Goal: Task Accomplishment & Management: Manage account settings

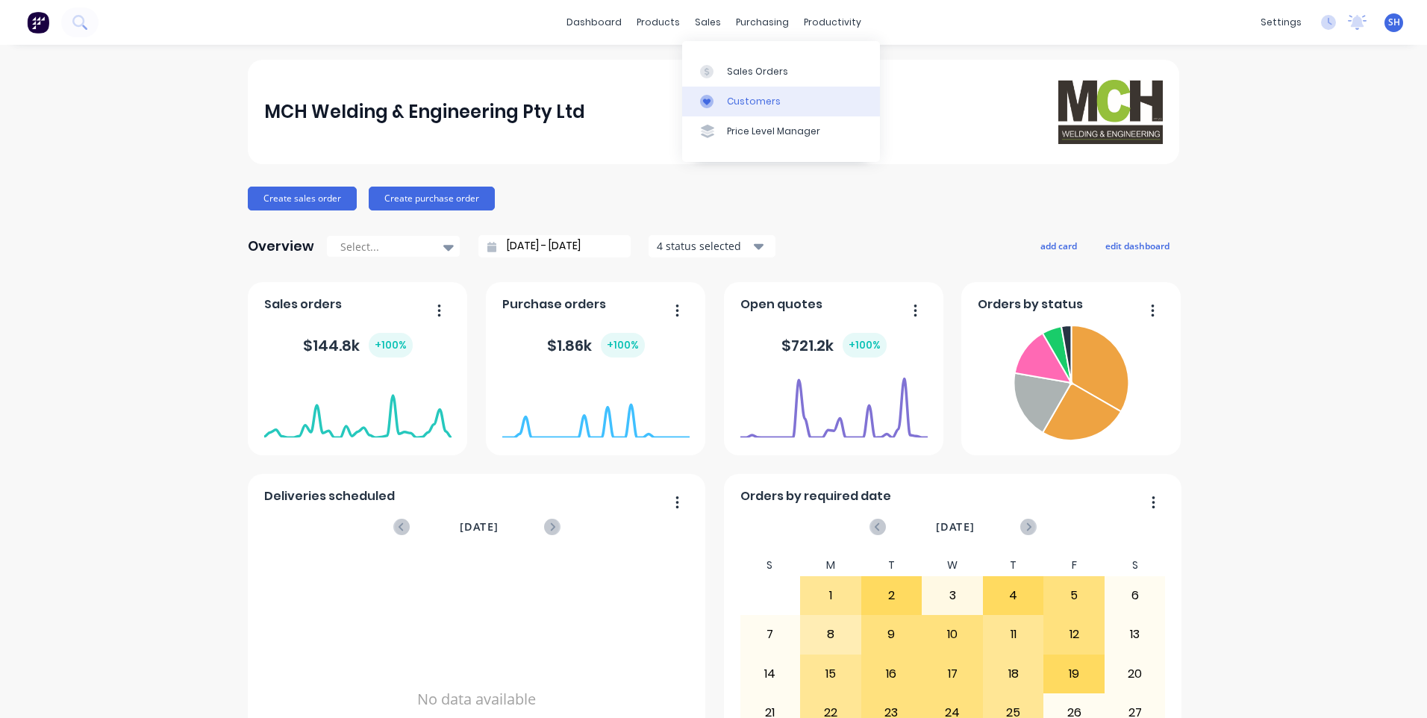
click at [736, 93] on link "Customers" at bounding box center [781, 102] width 198 height 30
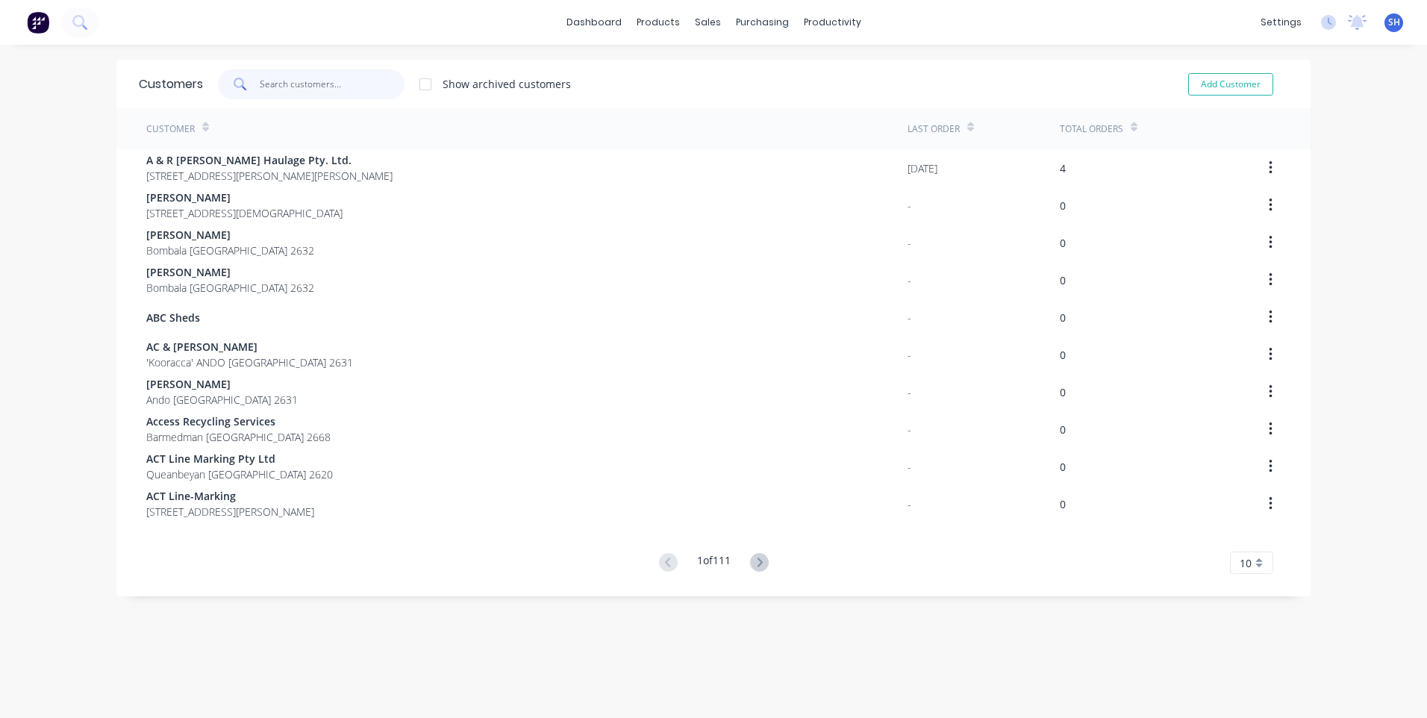
click at [267, 81] on input "text" at bounding box center [333, 84] width 146 height 30
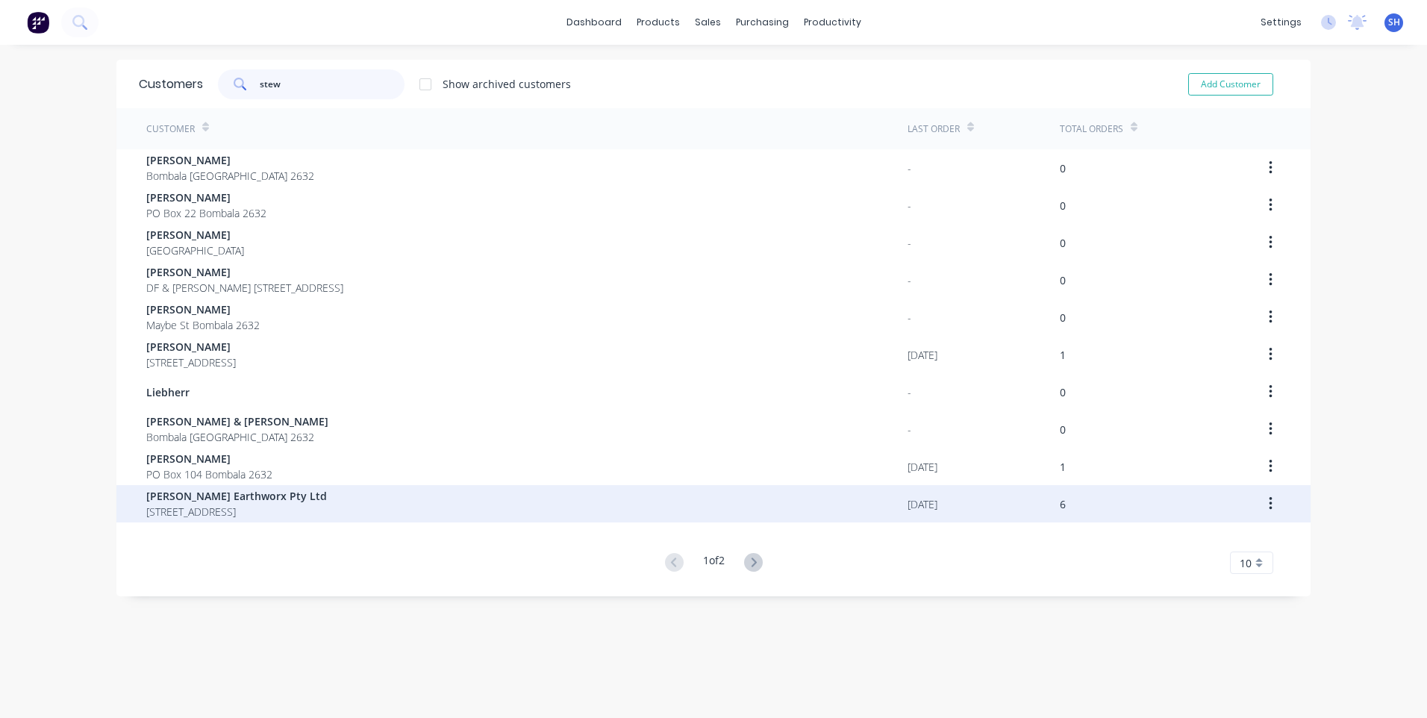
type input "stew"
click at [226, 490] on span "[PERSON_NAME] Earthworx Pty Ltd" at bounding box center [236, 496] width 181 height 16
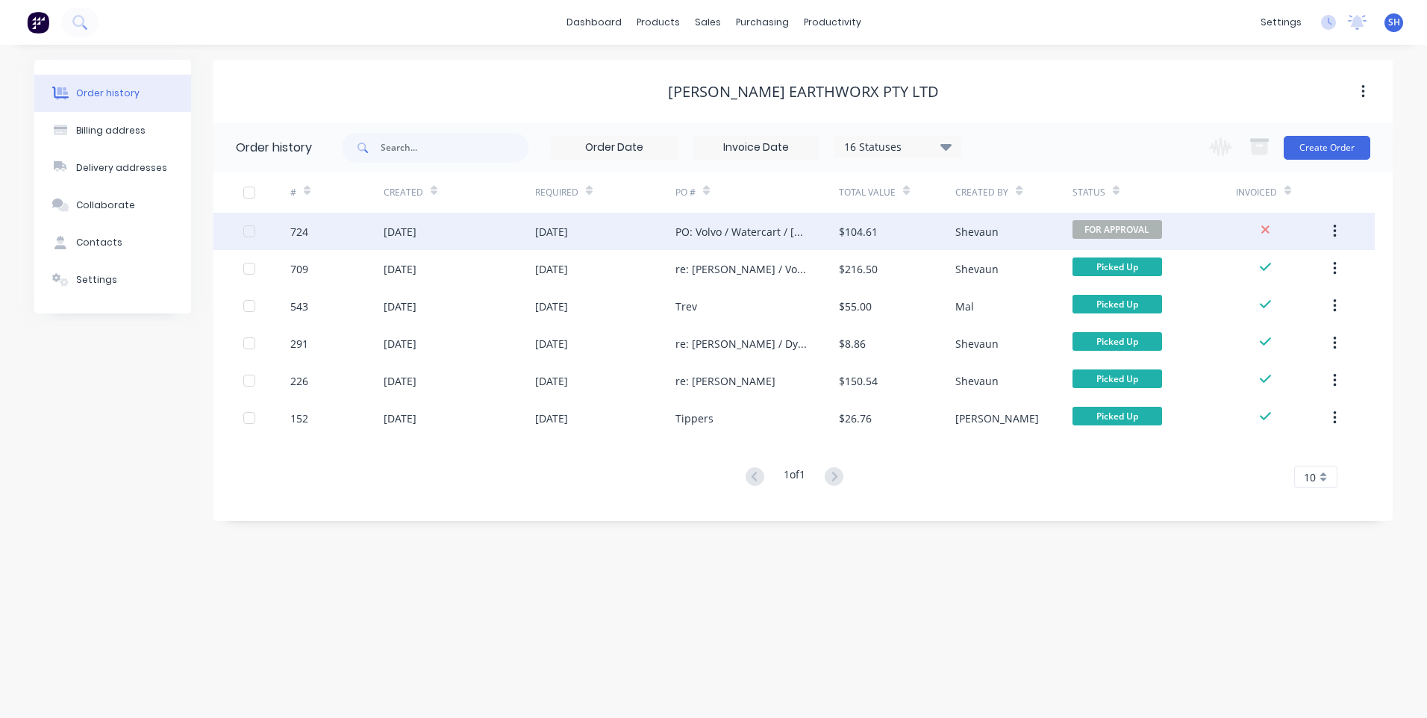
click at [624, 230] on div "[DATE]" at bounding box center [605, 231] width 140 height 37
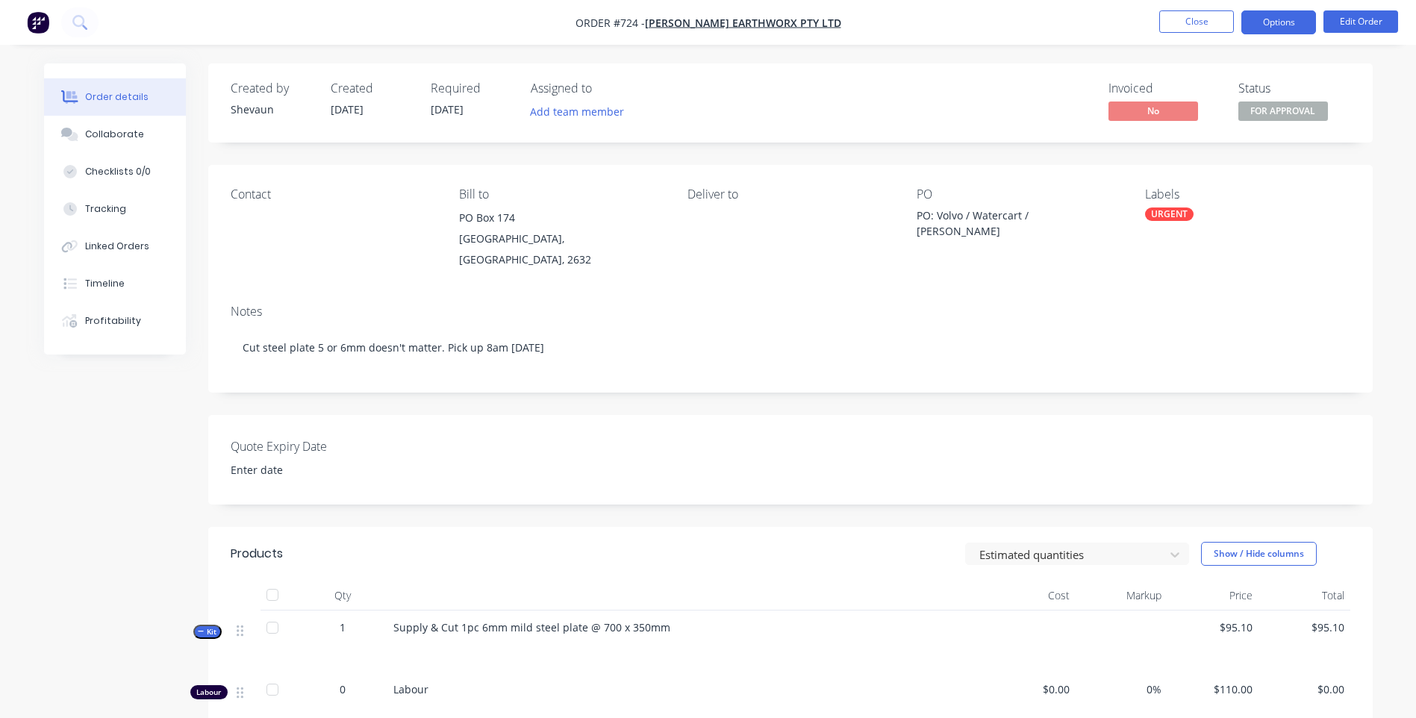
click at [1278, 25] on button "Options" at bounding box center [1279, 22] width 75 height 24
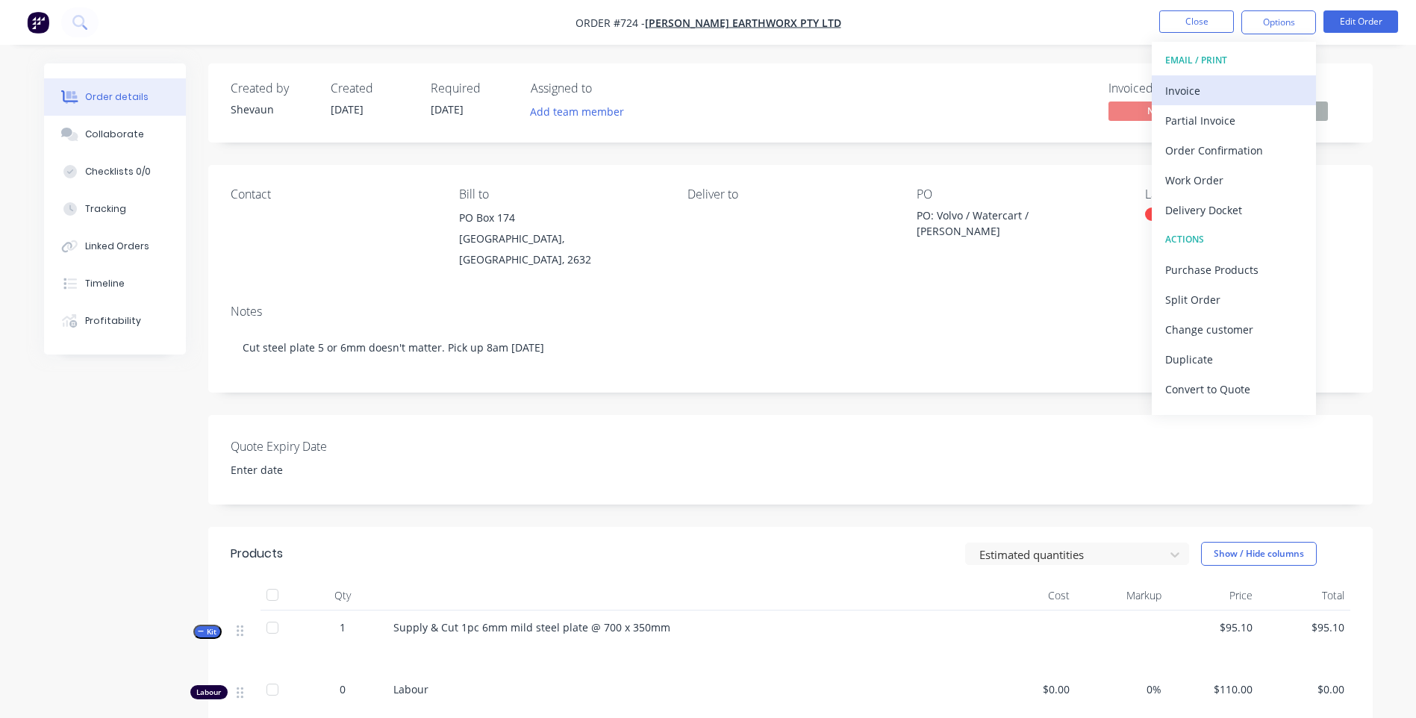
click at [1183, 87] on div "Invoice" at bounding box center [1233, 91] width 137 height 22
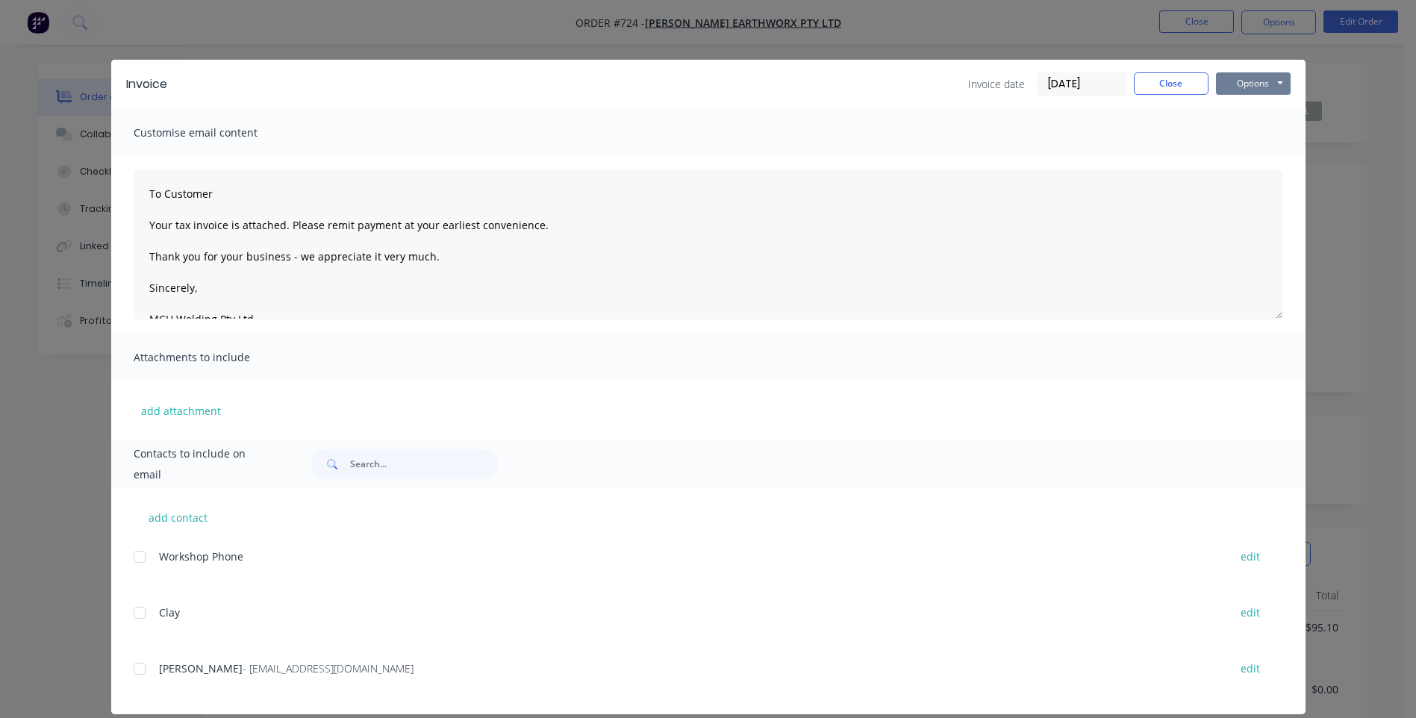
click at [1256, 78] on button "Options" at bounding box center [1253, 83] width 75 height 22
click at [1250, 105] on button "Preview" at bounding box center [1264, 110] width 96 height 25
click at [134, 672] on div at bounding box center [140, 669] width 30 height 30
click at [1237, 78] on button "Options" at bounding box center [1253, 83] width 75 height 22
click at [1248, 156] on button "Email" at bounding box center [1264, 159] width 96 height 25
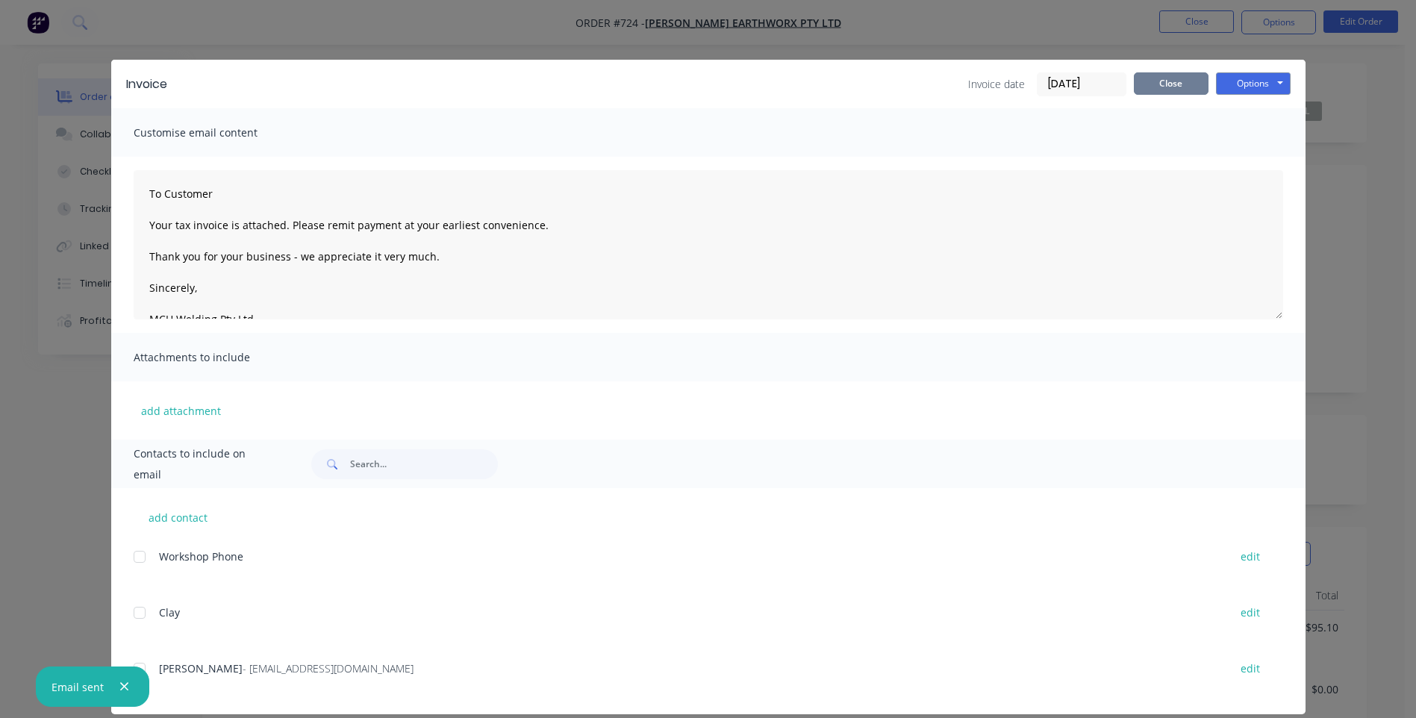
click at [1162, 82] on button "Close" at bounding box center [1171, 83] width 75 height 22
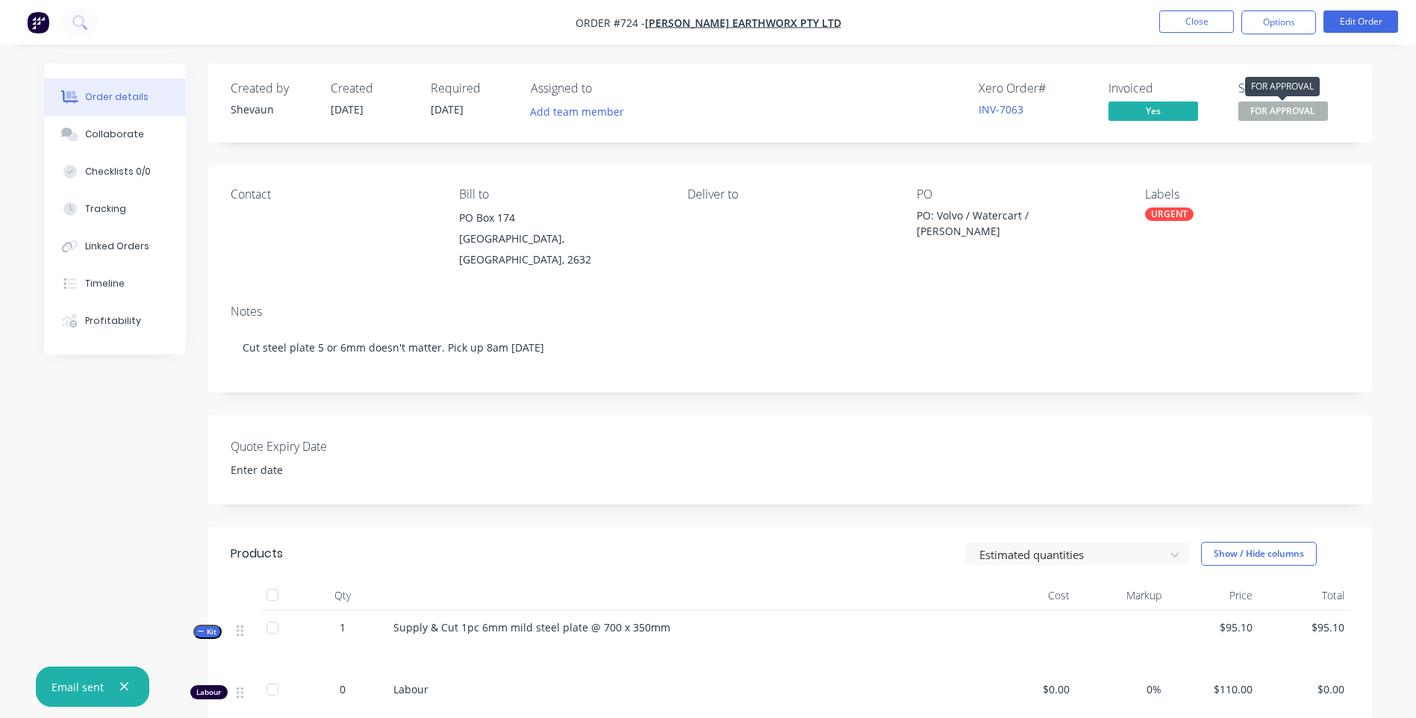
click at [1286, 109] on span "FOR APPROVAL" at bounding box center [1284, 111] width 90 height 19
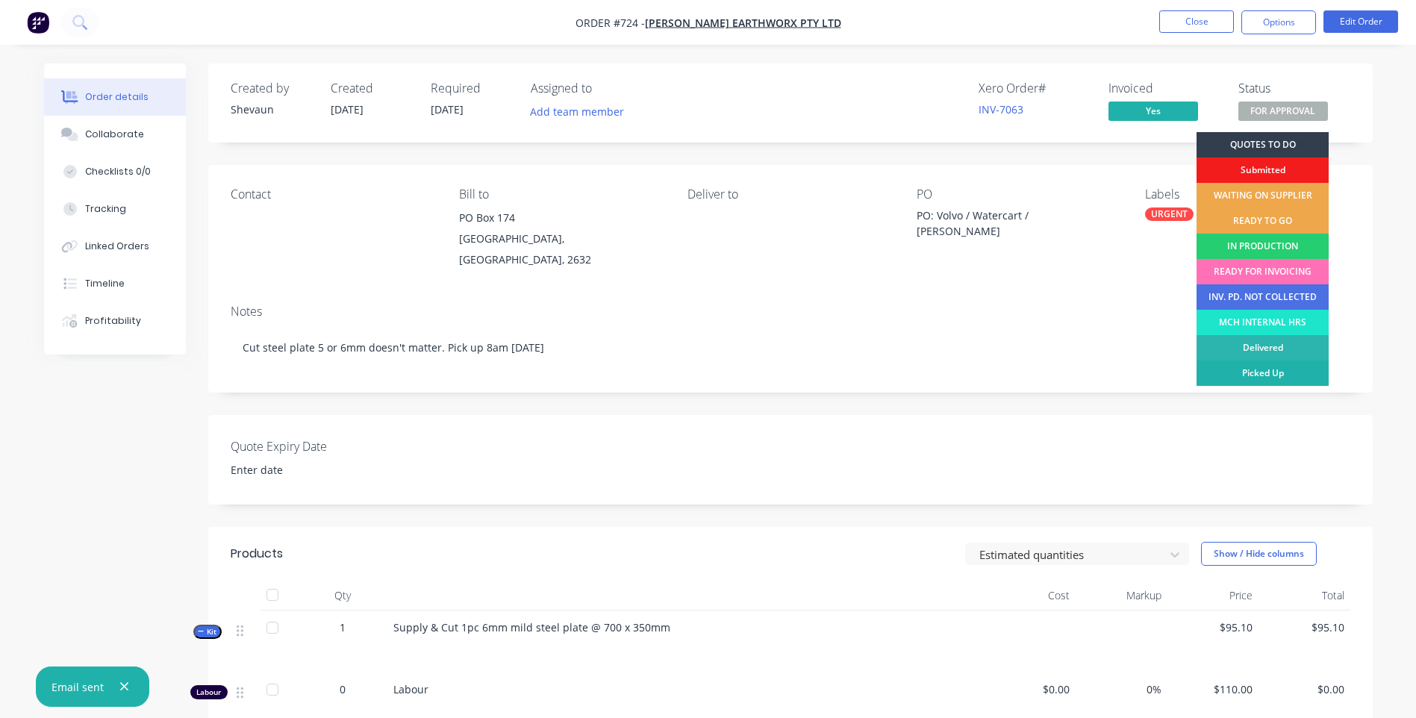
click at [1276, 368] on div "Picked Up" at bounding box center [1263, 373] width 132 height 25
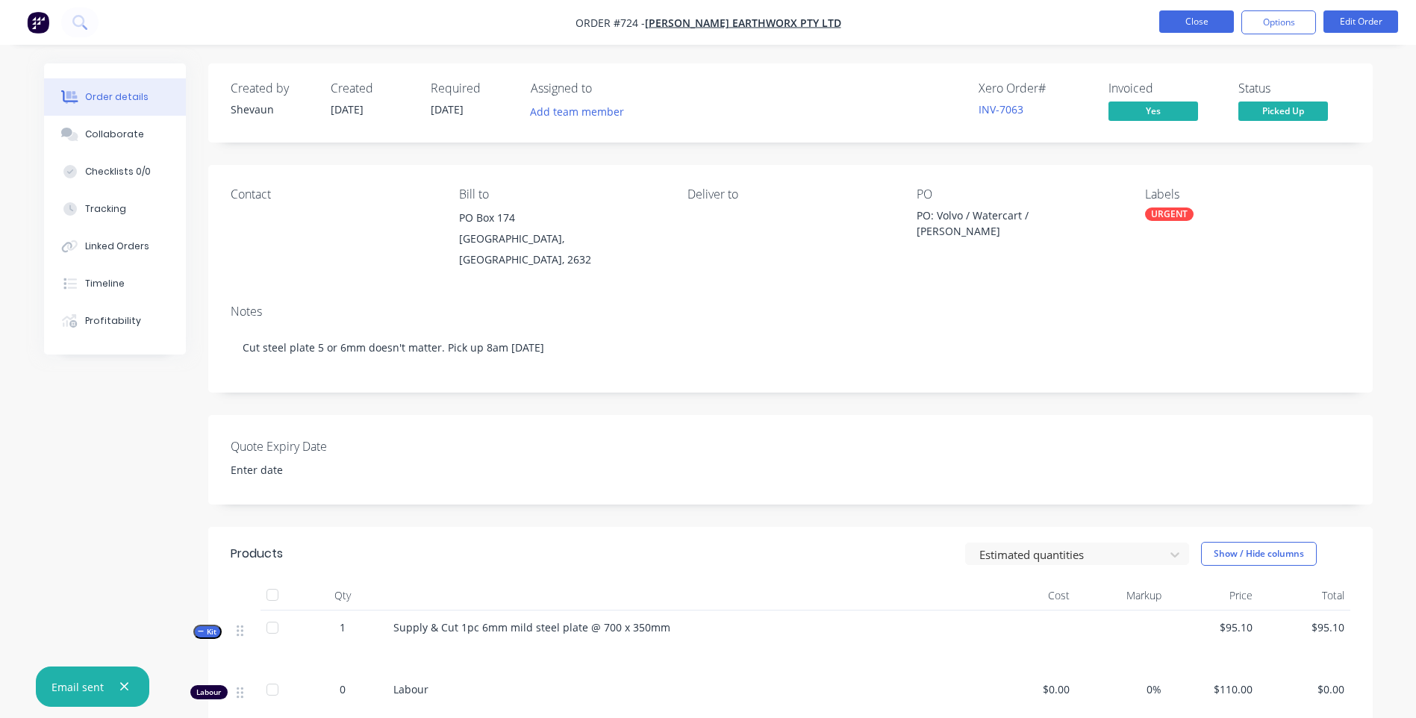
click at [1204, 16] on button "Close" at bounding box center [1196, 21] width 75 height 22
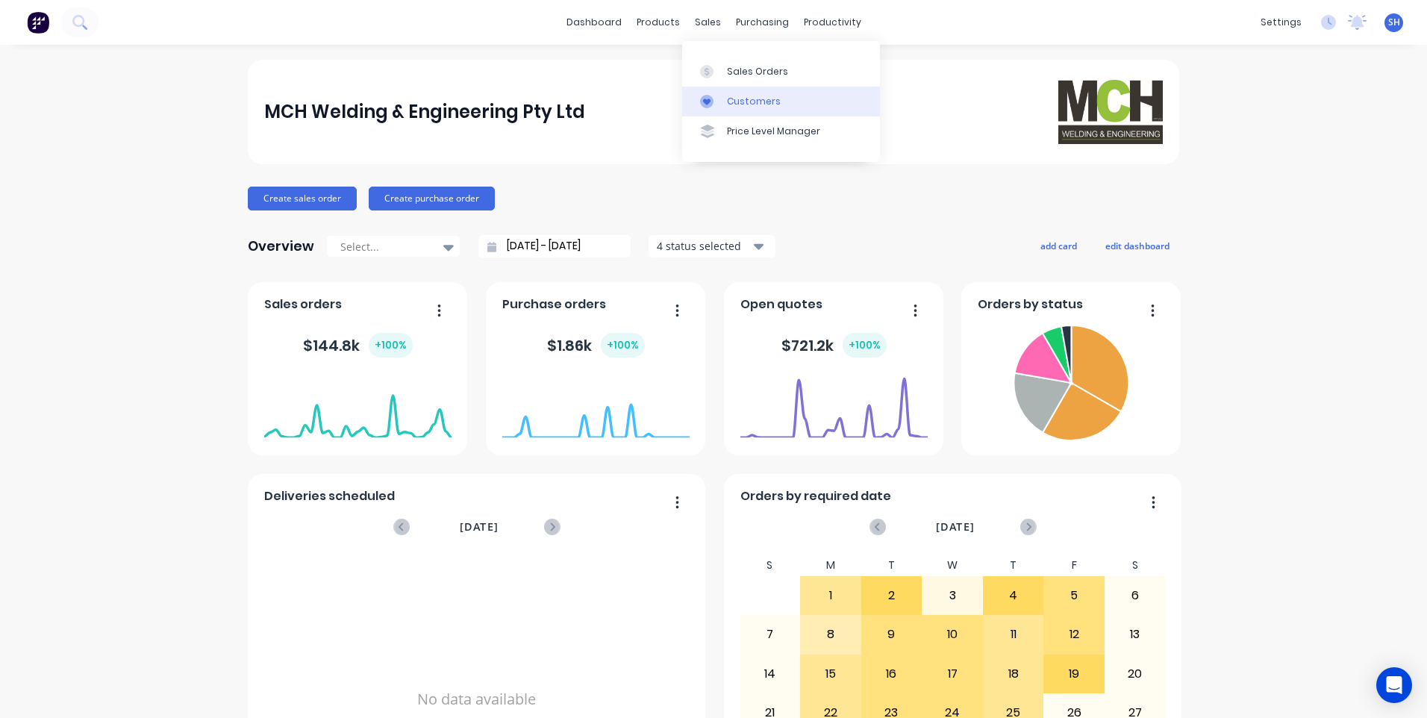
click at [740, 95] on div "Customers" at bounding box center [754, 101] width 54 height 13
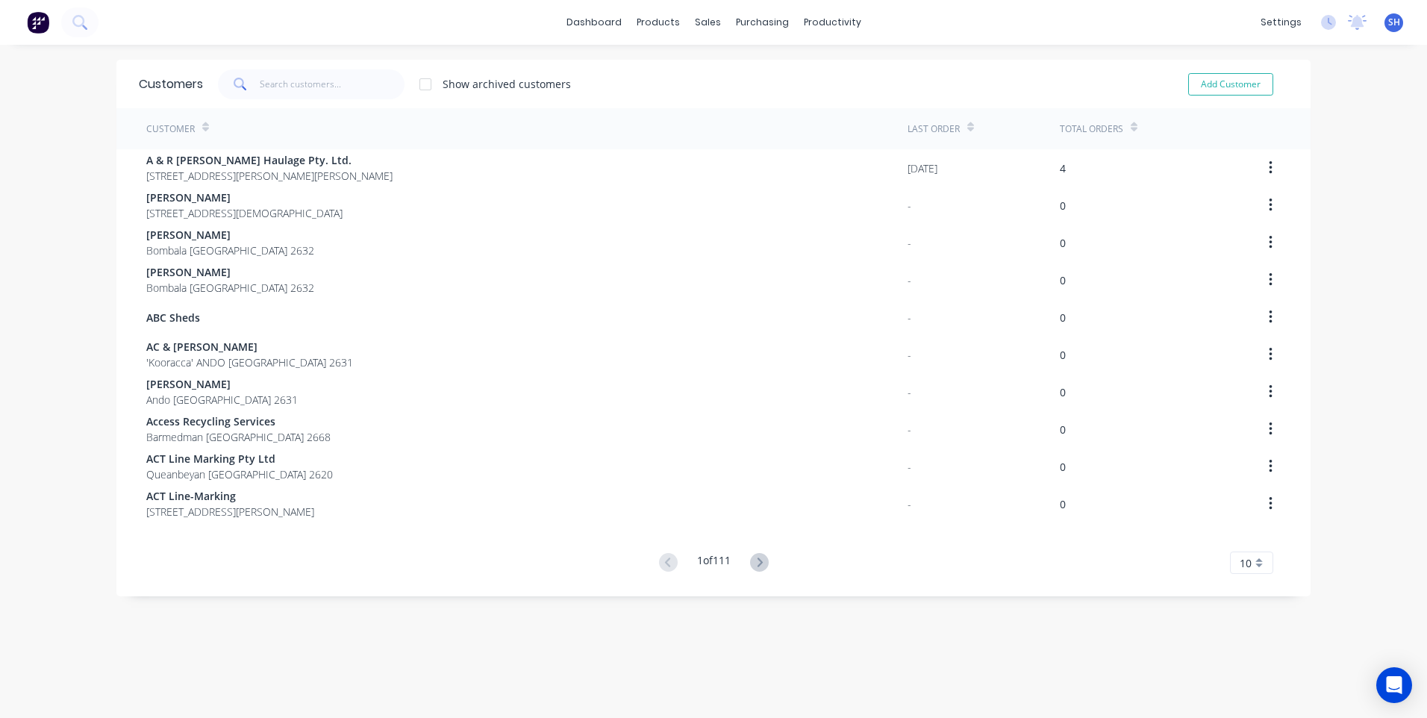
click at [253, 80] on span at bounding box center [239, 84] width 42 height 30
click at [264, 82] on input "text" at bounding box center [333, 84] width 146 height 30
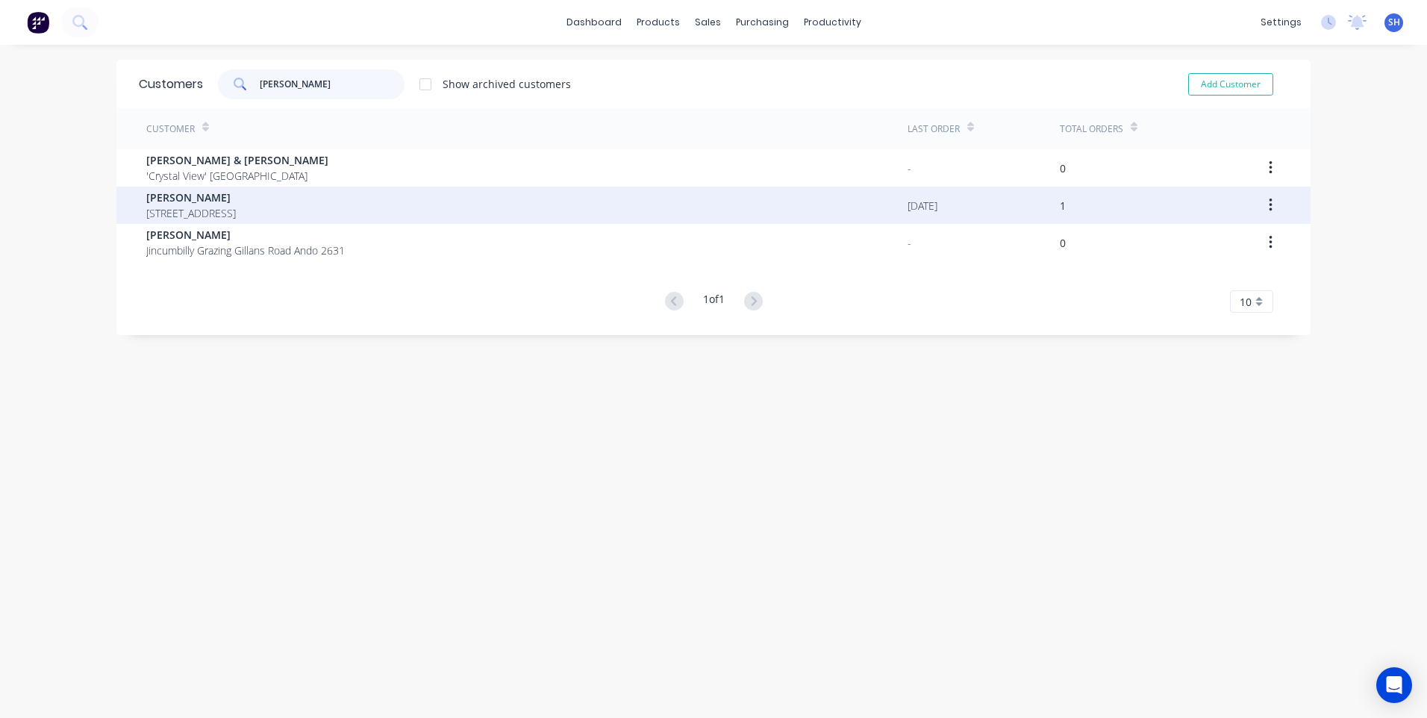
type input "billy"
click at [207, 200] on span "Billy Callaway" at bounding box center [191, 198] width 90 height 16
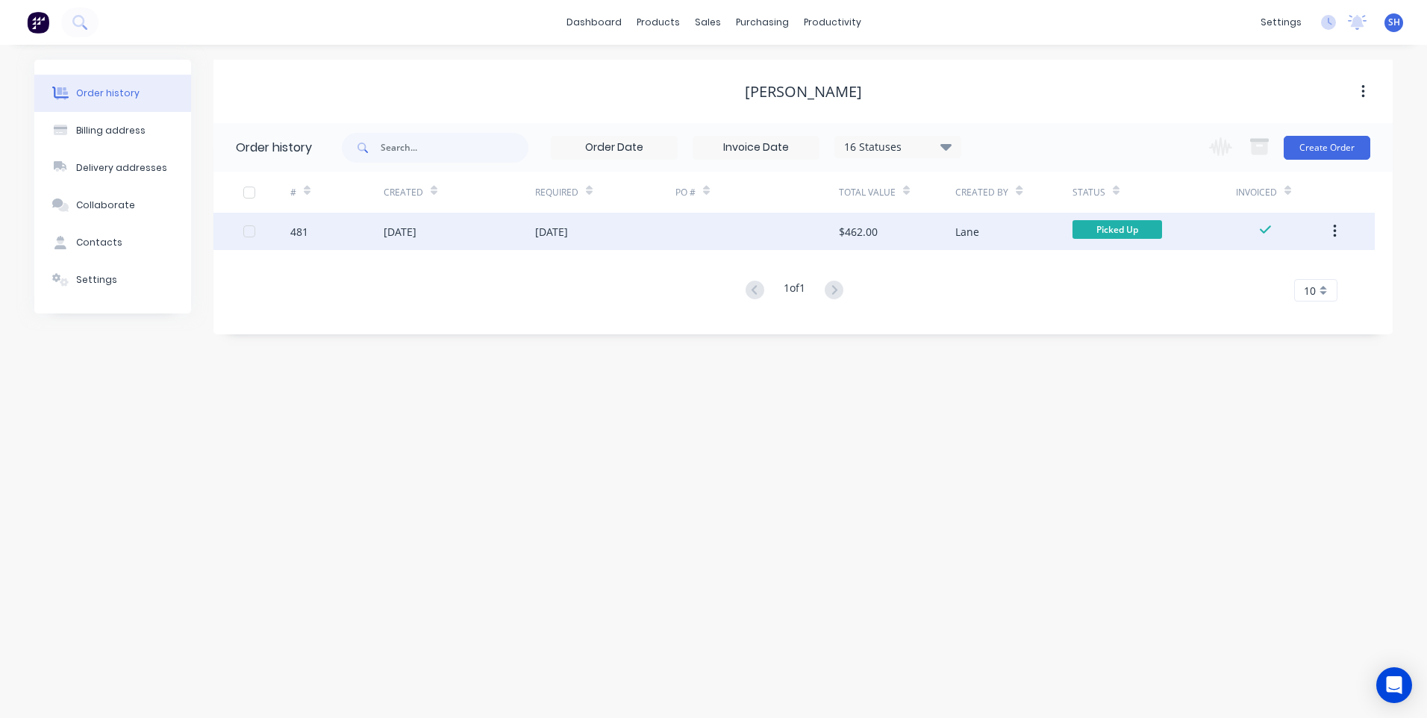
click at [630, 227] on div "26 Aug 2025" at bounding box center [605, 231] width 140 height 37
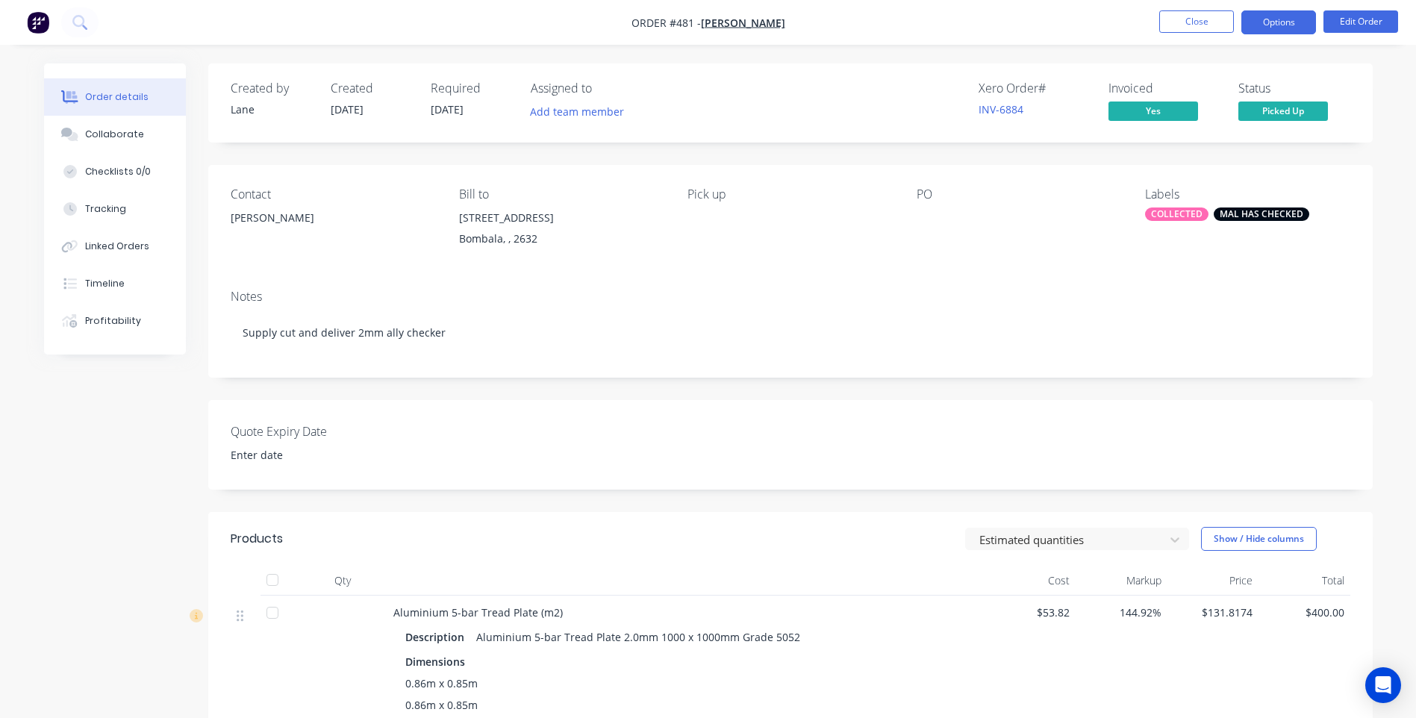
click at [1273, 20] on button "Options" at bounding box center [1279, 22] width 75 height 24
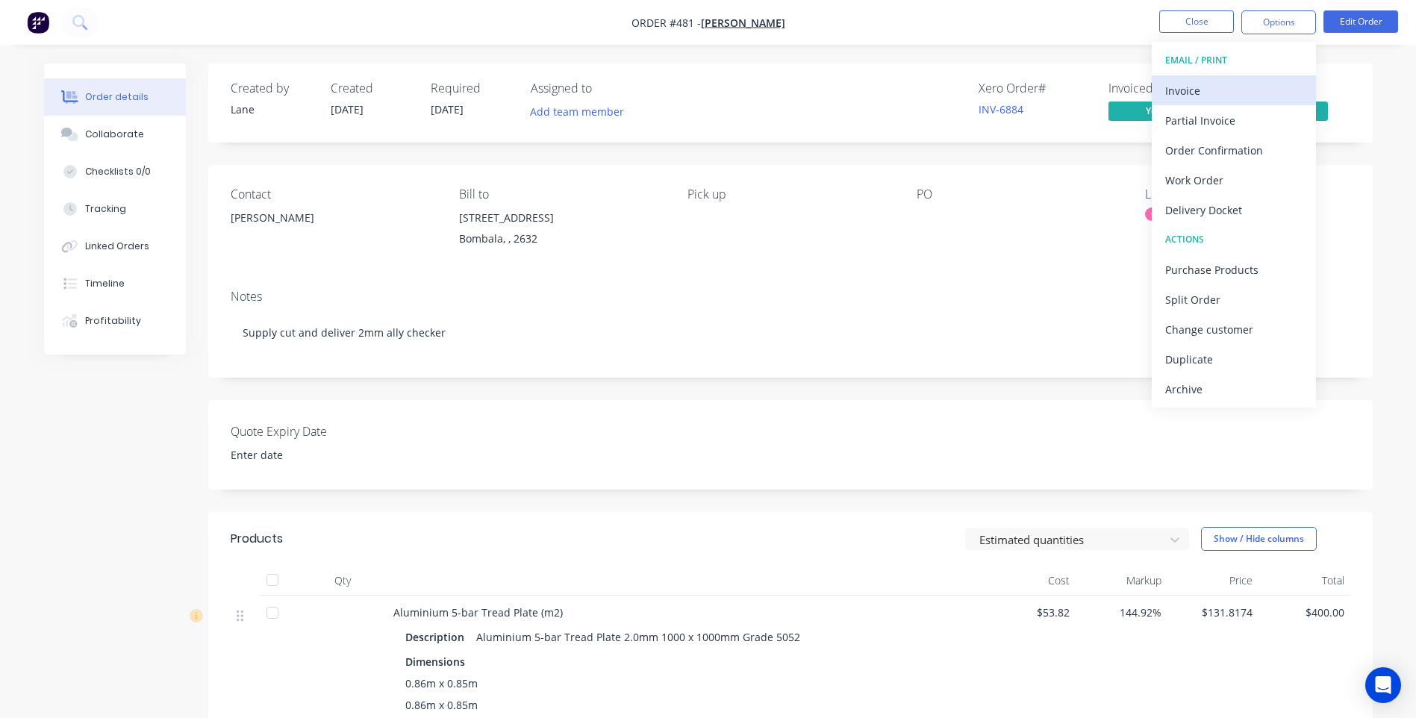
click at [1199, 84] on div "Invoice" at bounding box center [1233, 91] width 137 height 22
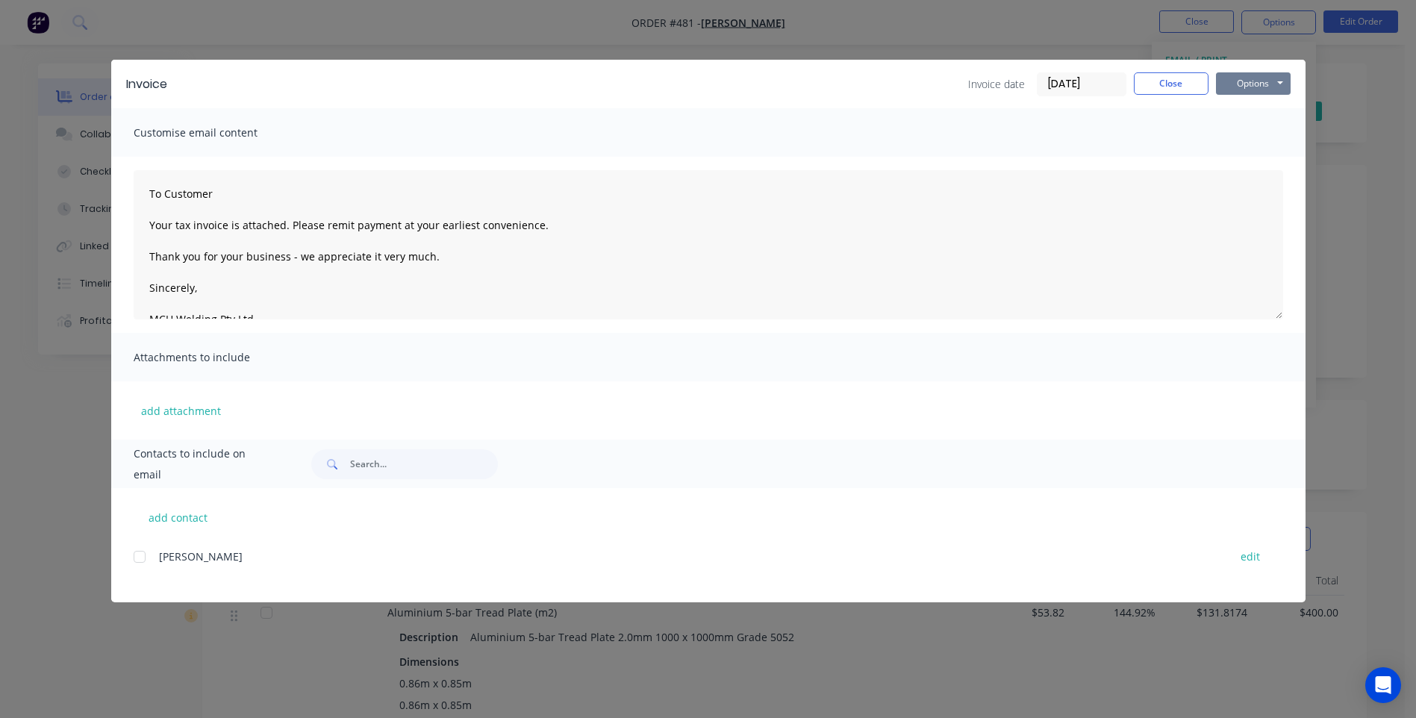
click at [1247, 86] on button "Options" at bounding box center [1253, 83] width 75 height 22
click at [1257, 132] on button "Print" at bounding box center [1264, 134] width 96 height 25
click at [1177, 83] on button "Close" at bounding box center [1171, 83] width 75 height 22
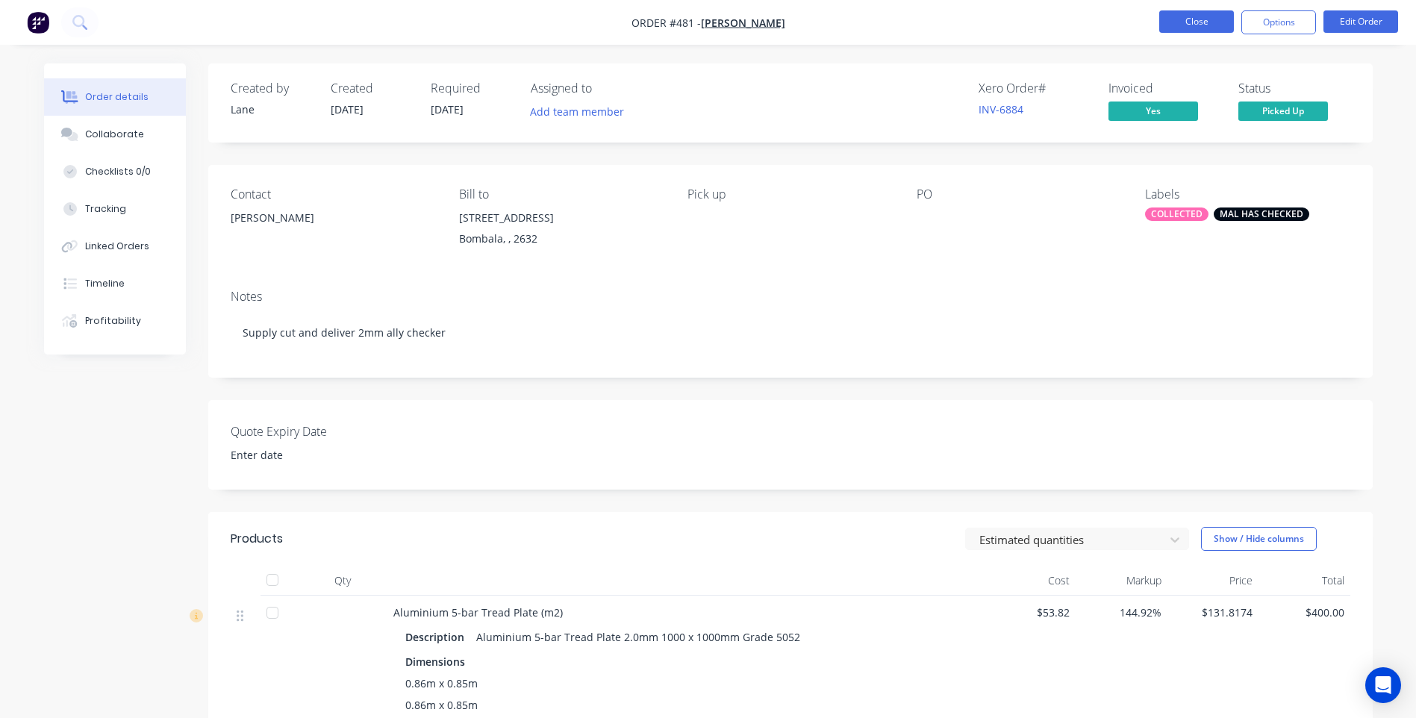
click at [1195, 17] on button "Close" at bounding box center [1196, 21] width 75 height 22
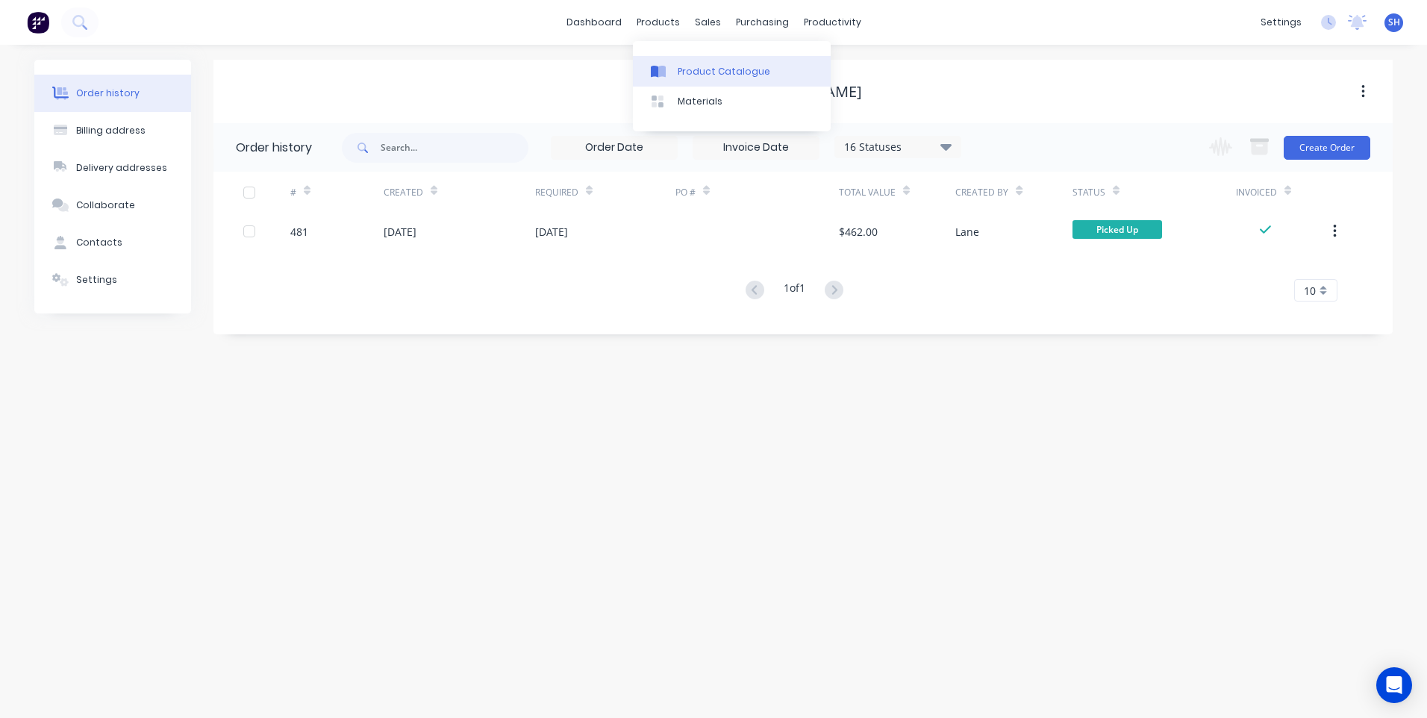
click at [705, 60] on link "Product Catalogue" at bounding box center [732, 71] width 198 height 30
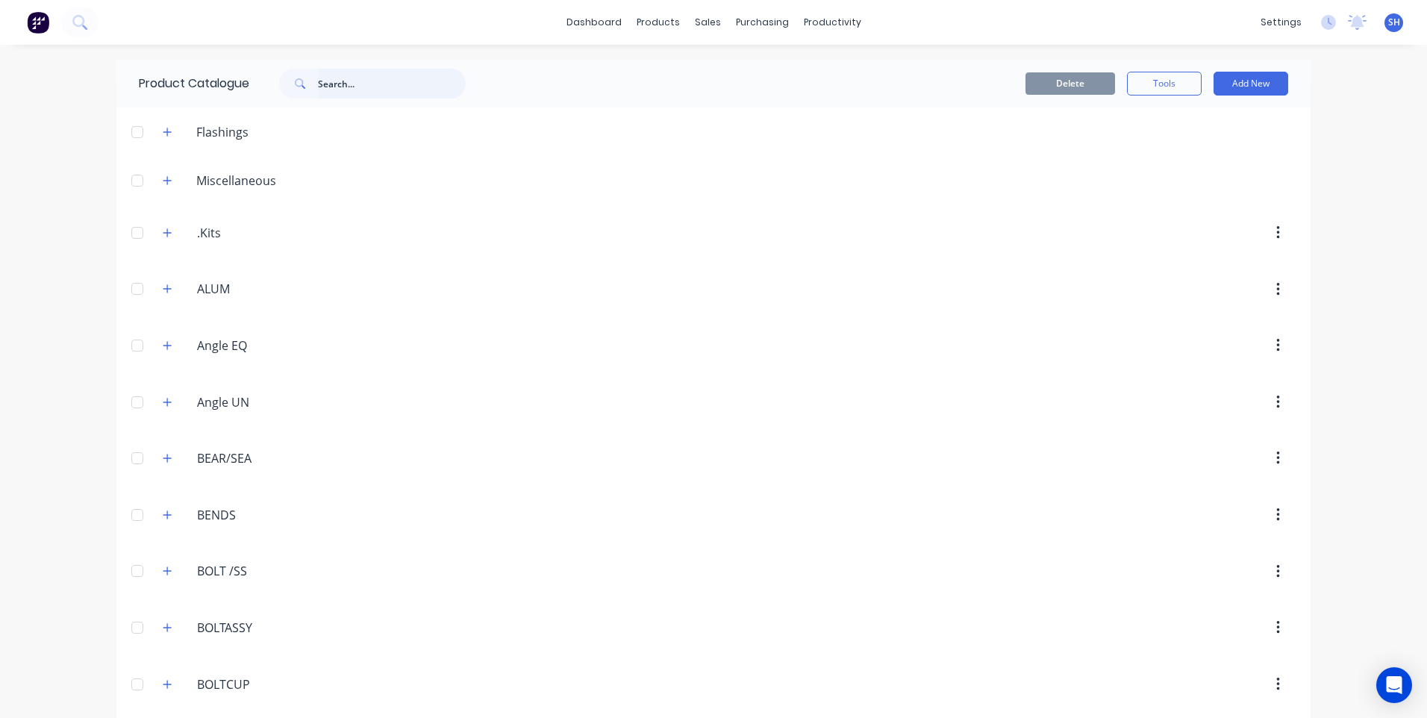
click at [325, 82] on input "text" at bounding box center [392, 84] width 148 height 30
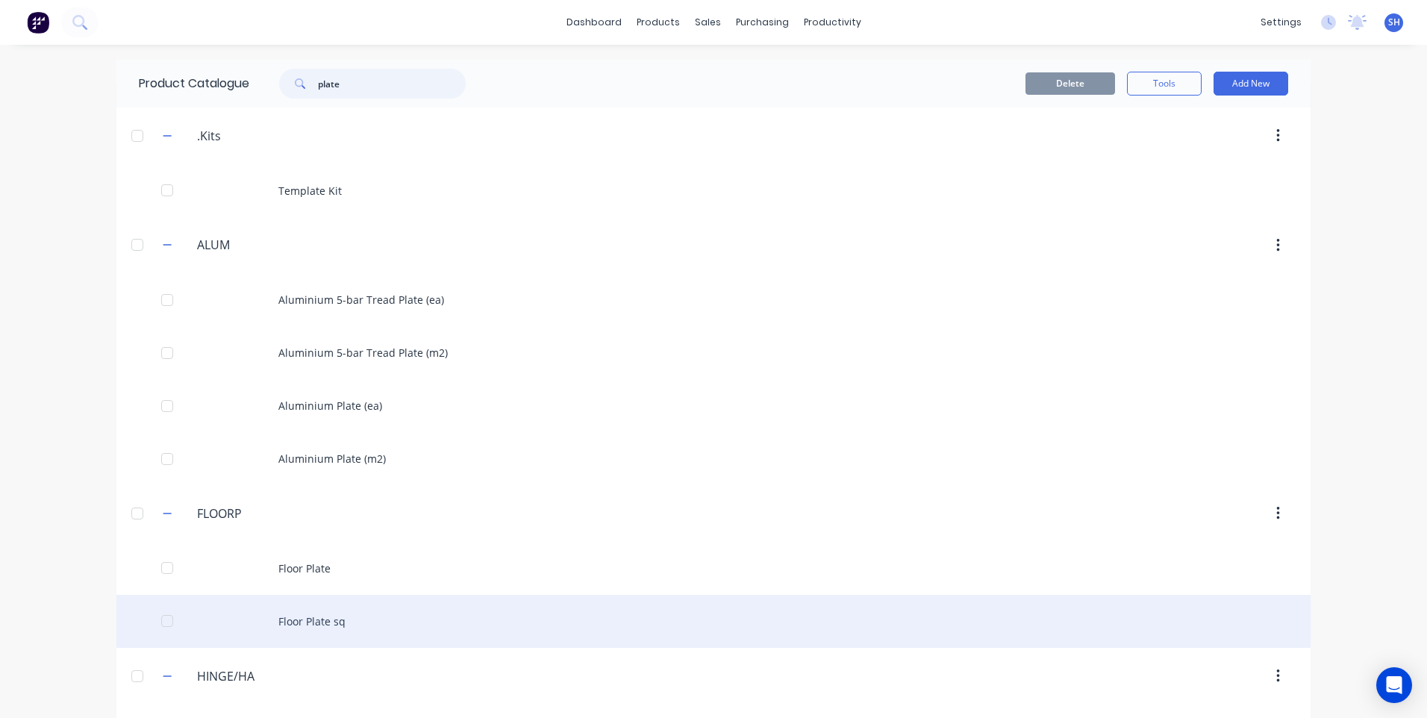
scroll to position [299, 0]
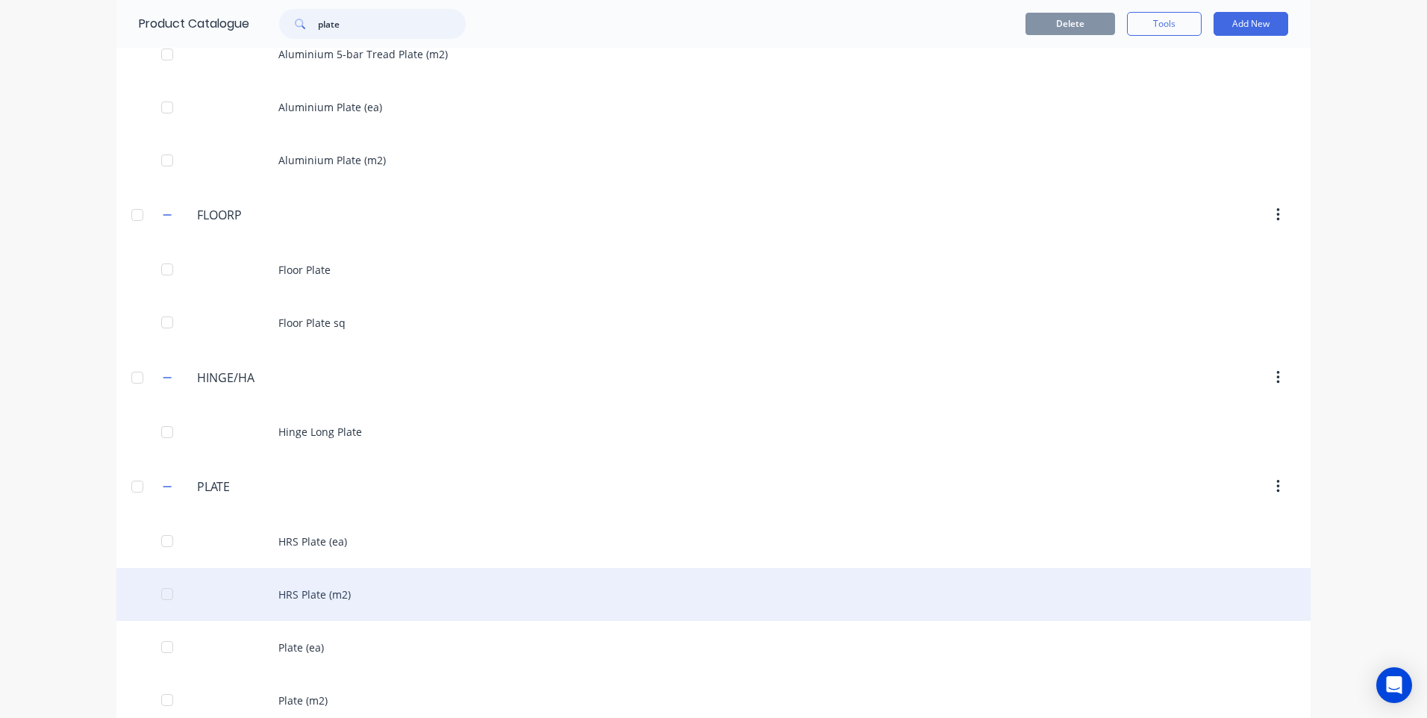
type input "plate"
click at [307, 589] on div "HRS Plate (m2)" at bounding box center [713, 594] width 1195 height 53
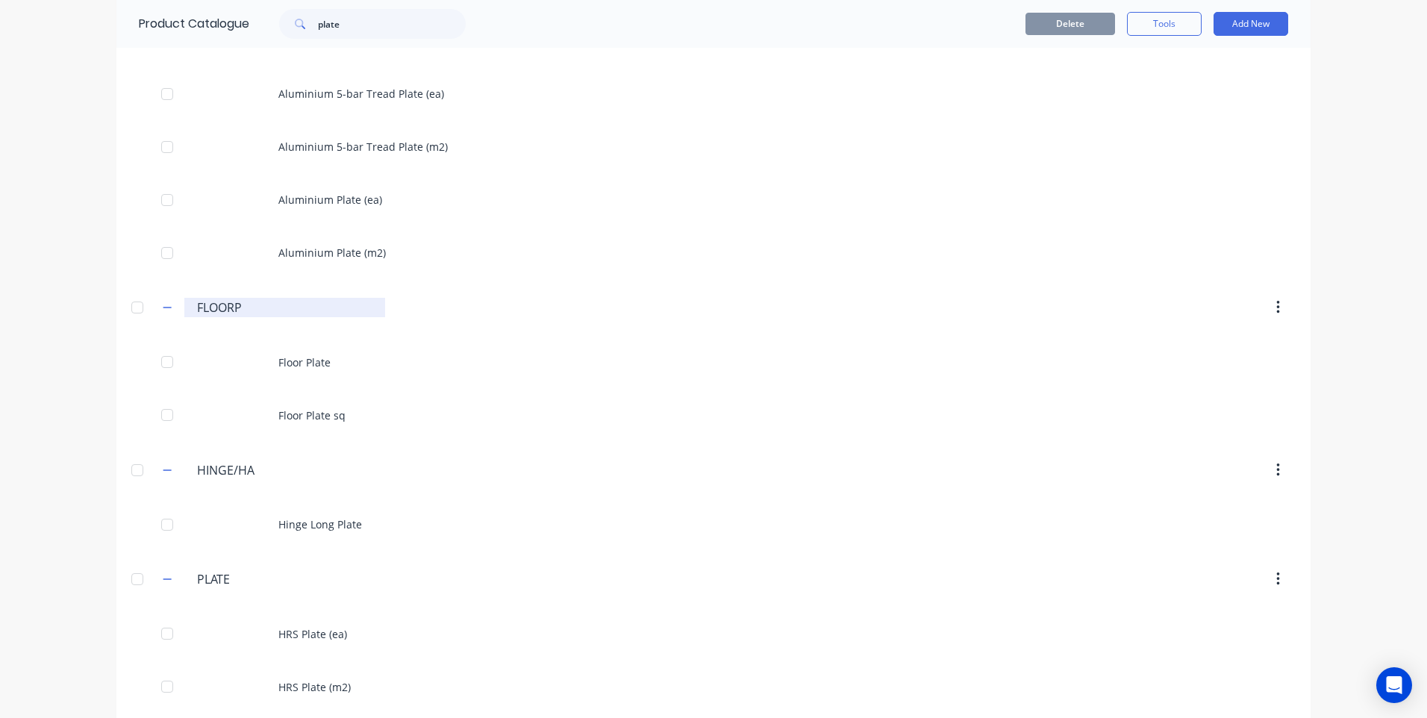
scroll to position [432, 0]
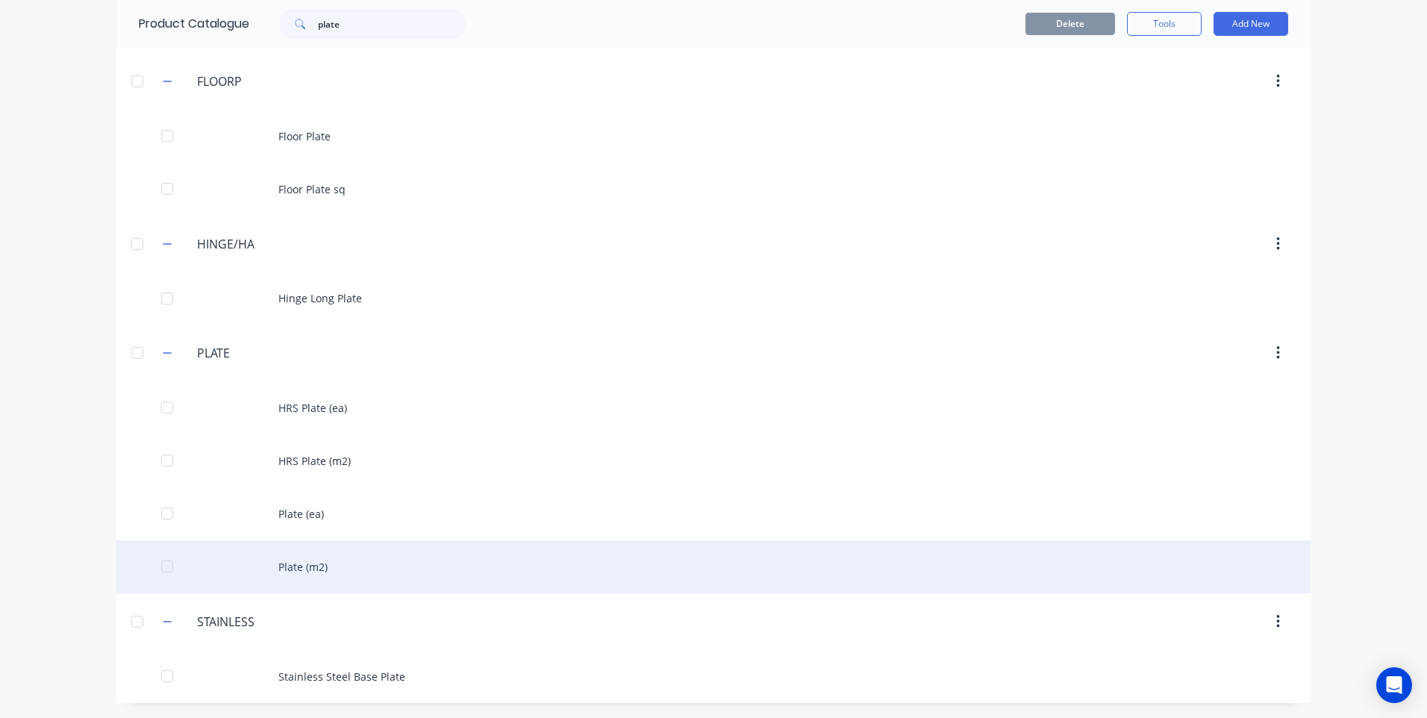
click at [294, 567] on div "Plate (m2)" at bounding box center [713, 567] width 1195 height 53
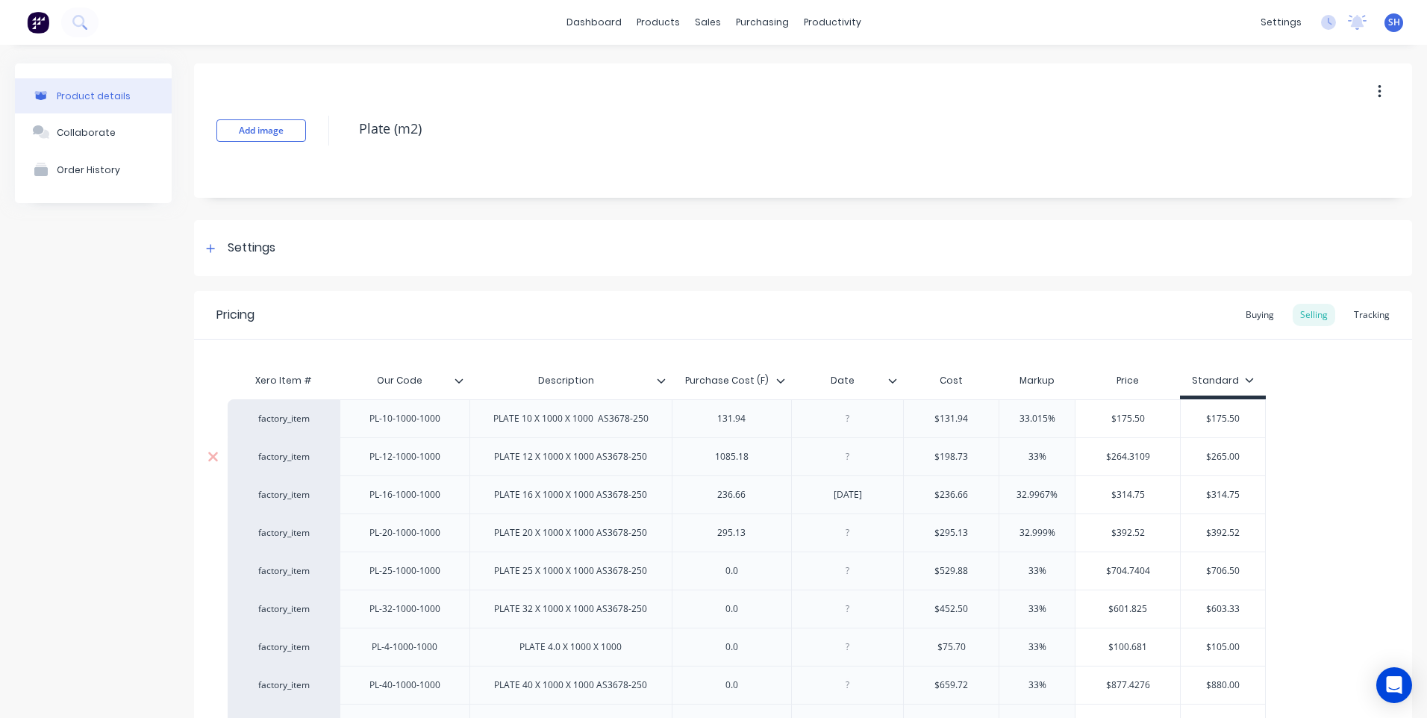
type textarea "x"
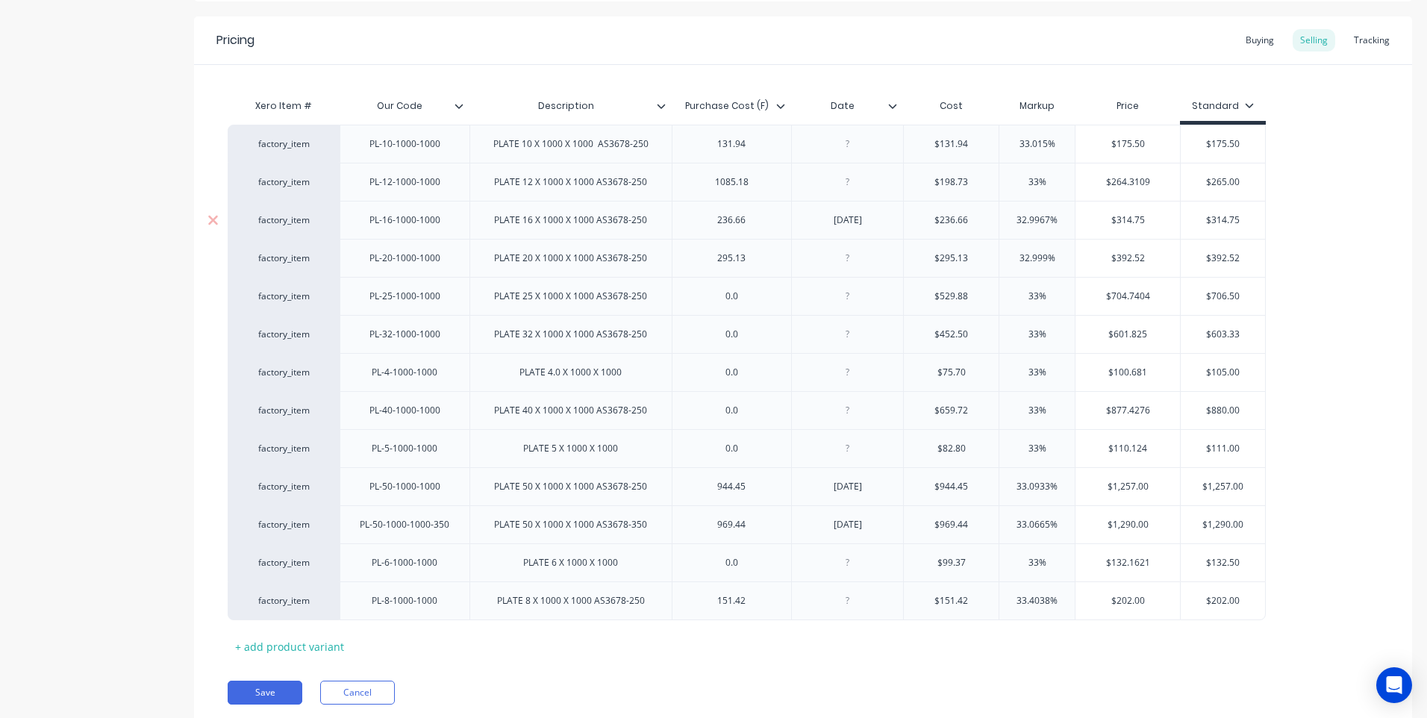
scroll to position [325, 0]
